Goal: Task Accomplishment & Management: Manage account settings

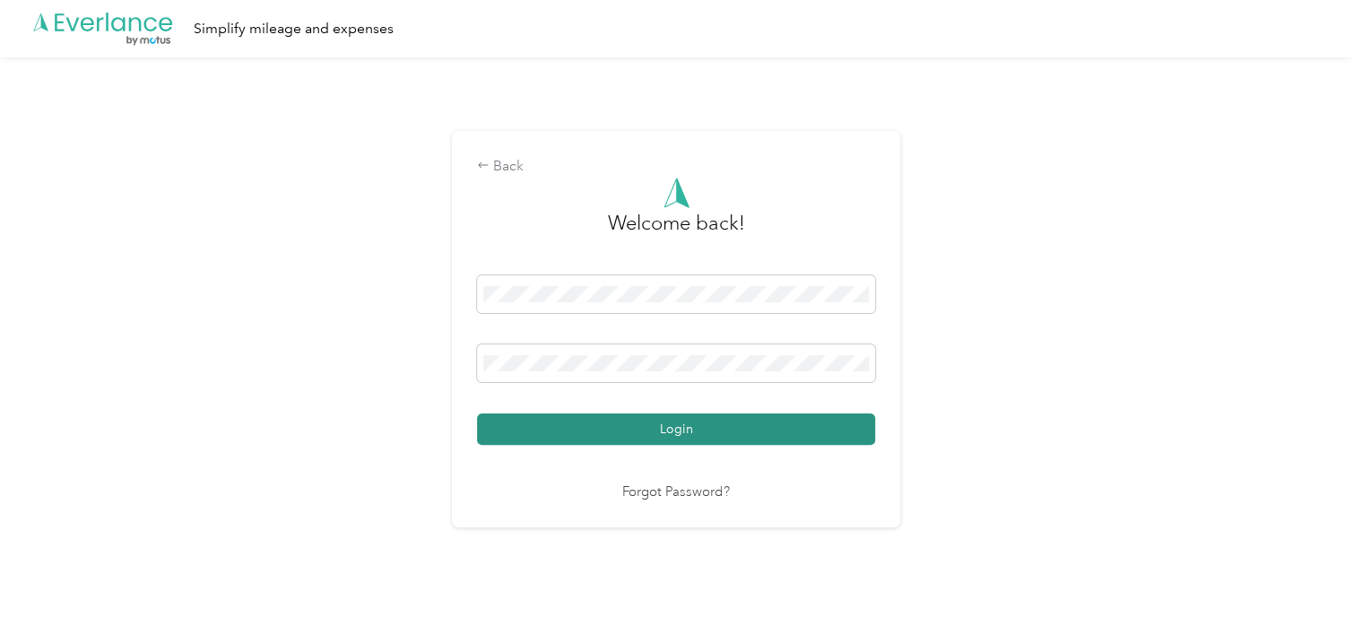
click at [687, 430] on button "Login" at bounding box center [676, 428] width 398 height 31
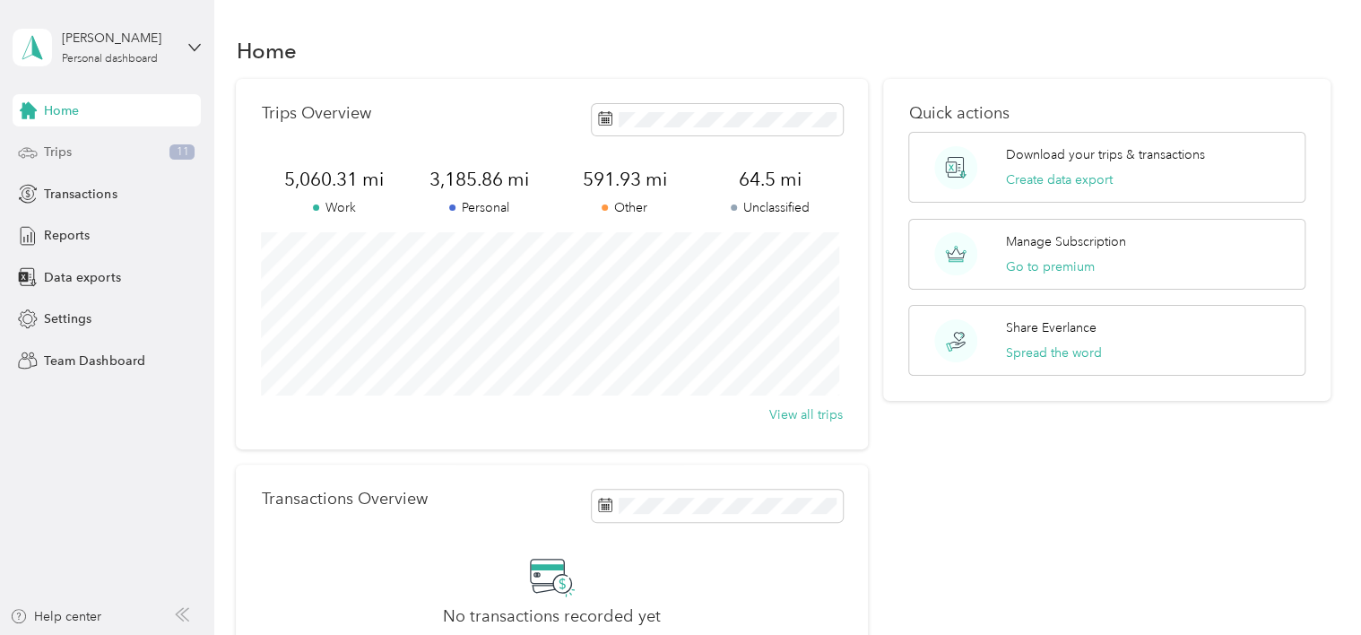
click at [57, 155] on span "Trips" at bounding box center [58, 152] width 28 height 19
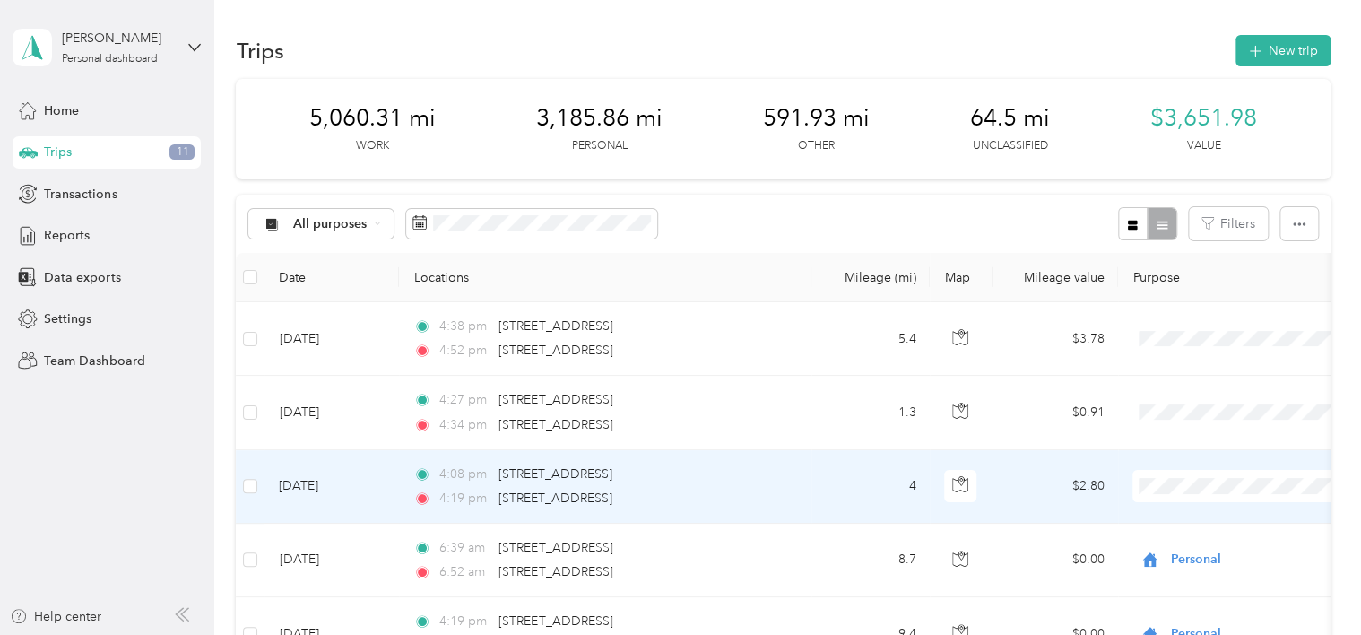
click at [318, 484] on td "[DATE]" at bounding box center [331, 487] width 134 height 74
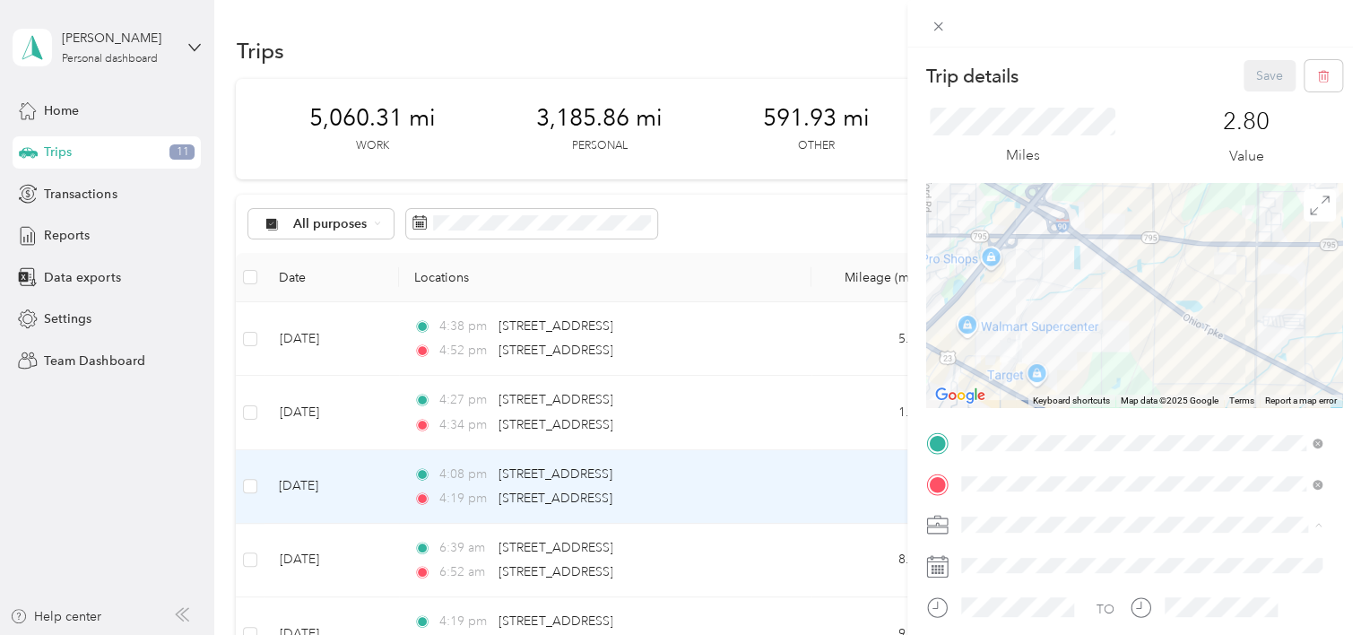
click at [1003, 274] on div "Work" at bounding box center [1141, 273] width 349 height 19
click at [1251, 71] on button "Save" at bounding box center [1269, 75] width 52 height 31
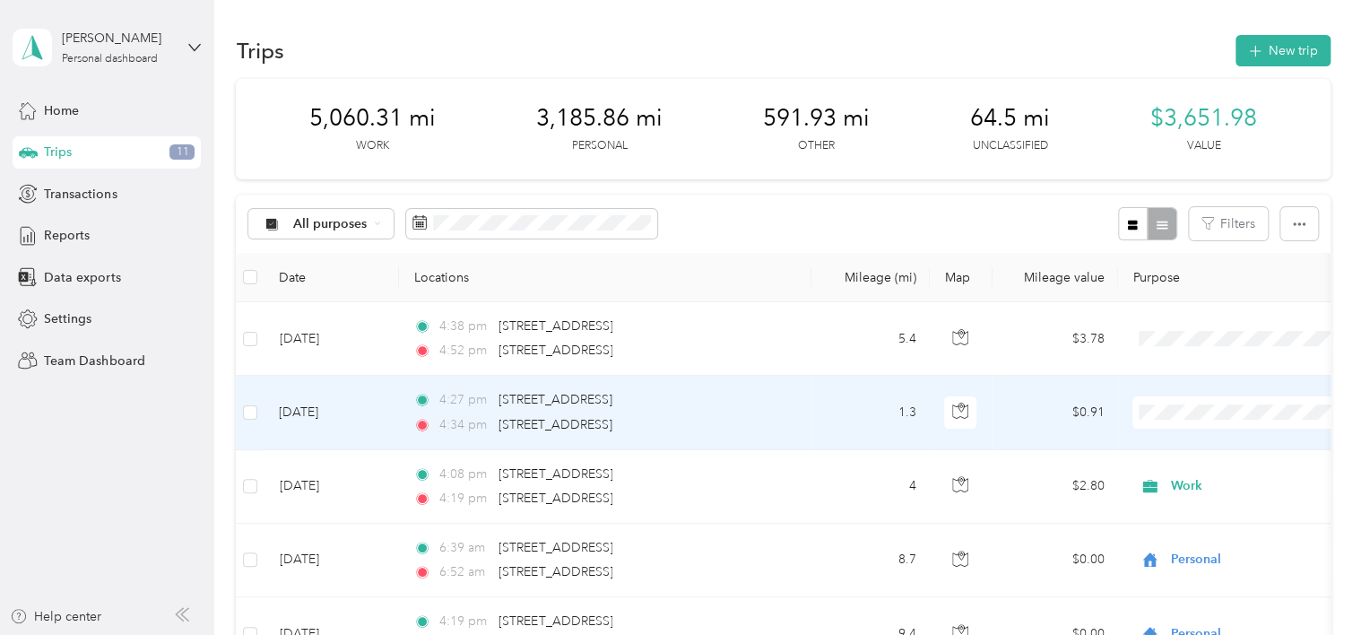
click at [330, 411] on td "[DATE]" at bounding box center [331, 413] width 134 height 74
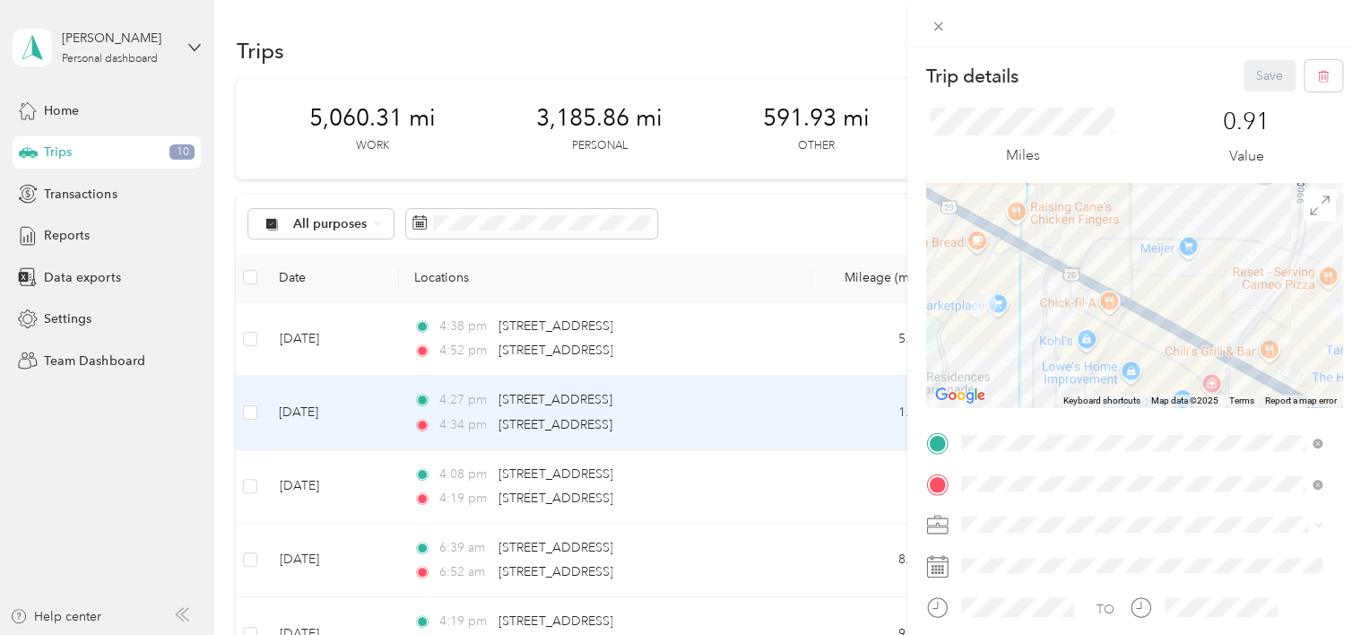
click at [997, 273] on div "Work" at bounding box center [1141, 272] width 349 height 19
click at [1262, 82] on button "Save" at bounding box center [1269, 75] width 52 height 31
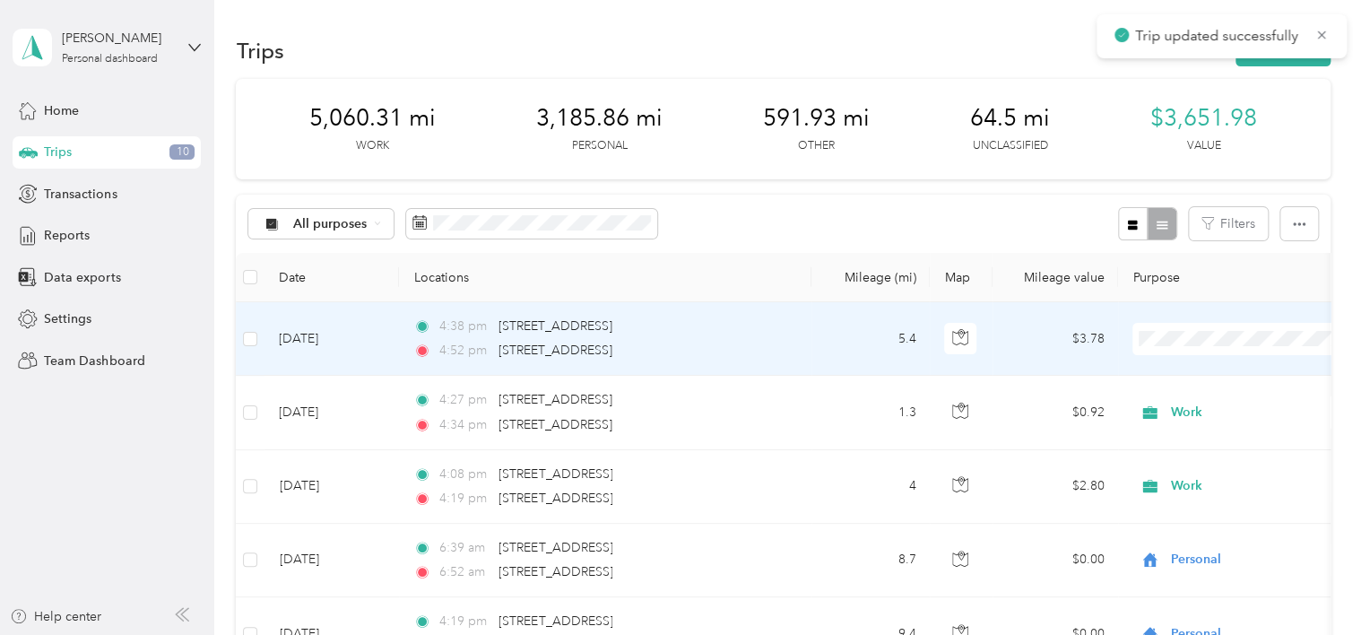
click at [301, 337] on td "[DATE]" at bounding box center [331, 339] width 134 height 74
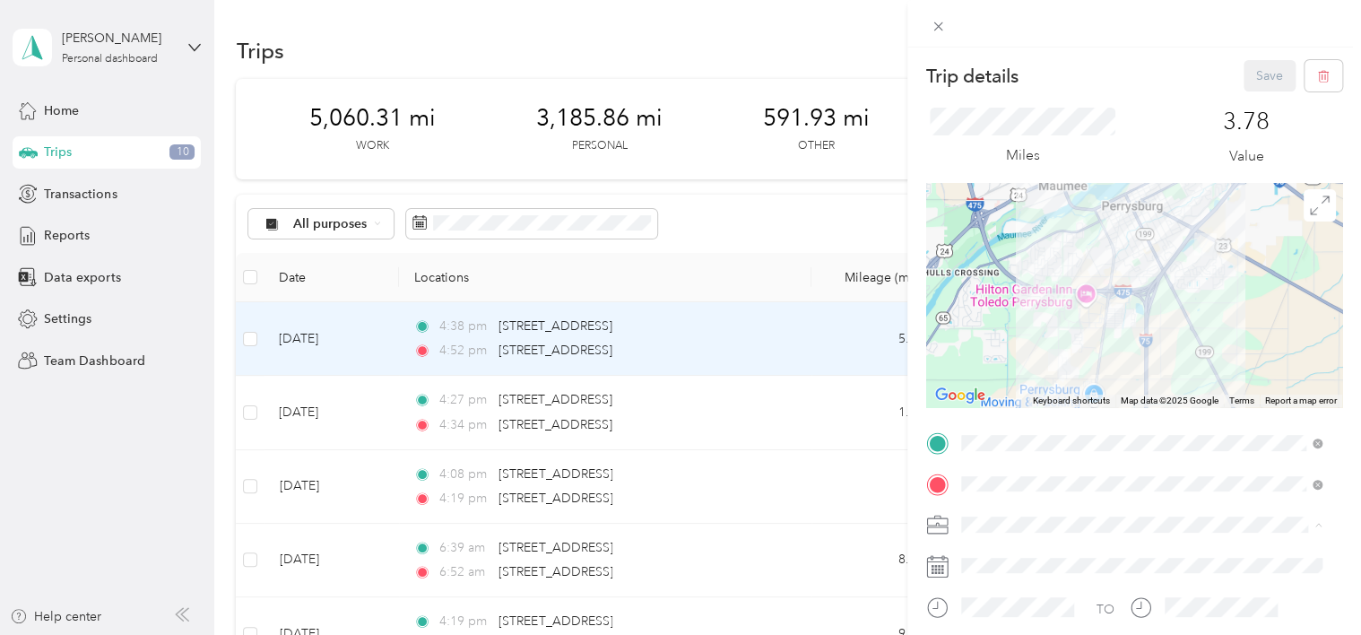
click at [1002, 276] on li "Work" at bounding box center [1142, 272] width 374 height 31
click at [1259, 79] on button "Save" at bounding box center [1269, 75] width 52 height 31
